Goal: Task Accomplishment & Management: Manage account settings

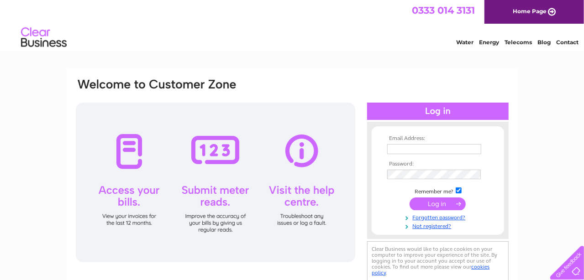
type input "williamlang436@btinternet.com"
click at [434, 202] on input "submit" at bounding box center [438, 204] width 56 height 13
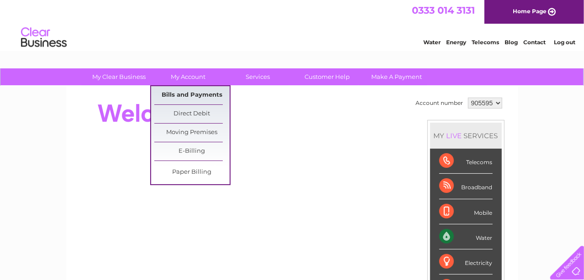
click at [184, 95] on link "Bills and Payments" at bounding box center [191, 95] width 75 height 18
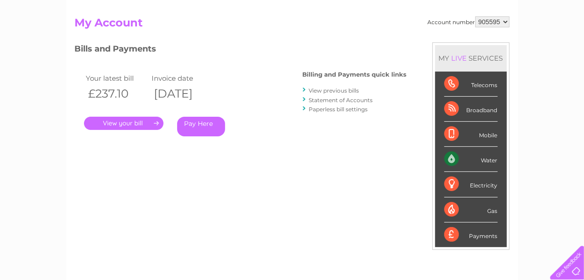
scroll to position [91, 0]
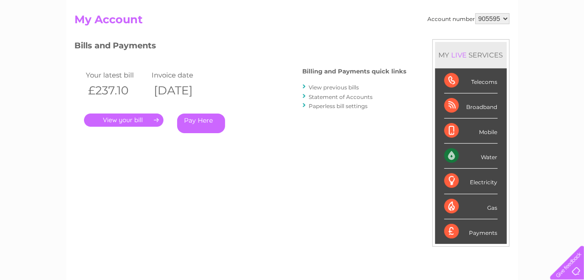
click at [112, 119] on link "." at bounding box center [123, 120] width 79 height 13
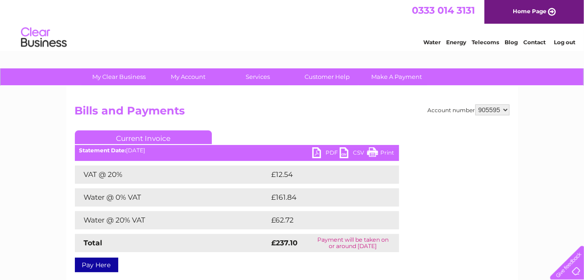
click at [315, 153] on link "PDF" at bounding box center [325, 153] width 27 height 13
click at [566, 39] on link "Log out" at bounding box center [564, 42] width 21 height 7
